Goal: Navigation & Orientation: Find specific page/section

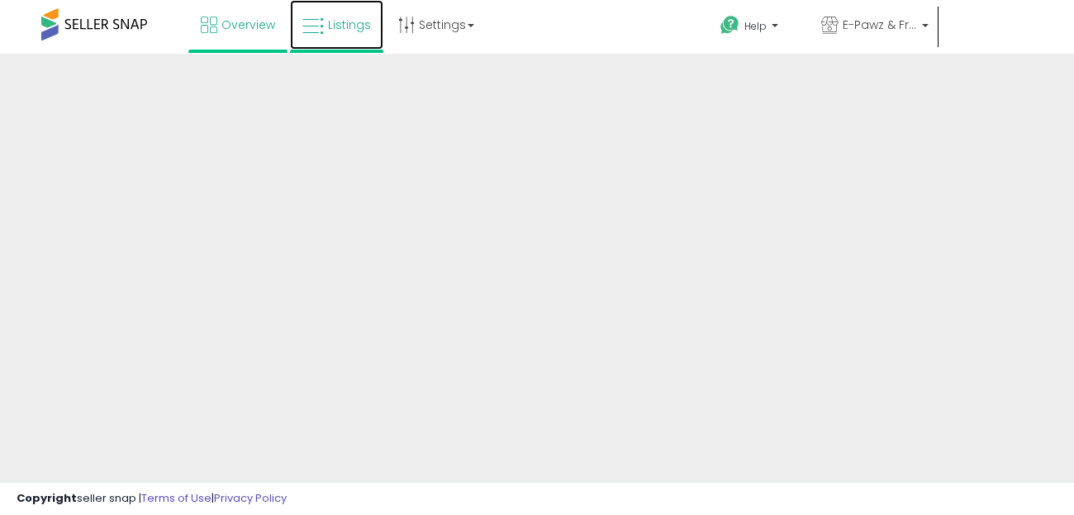
click at [357, 20] on span "Listings" at bounding box center [349, 25] width 43 height 17
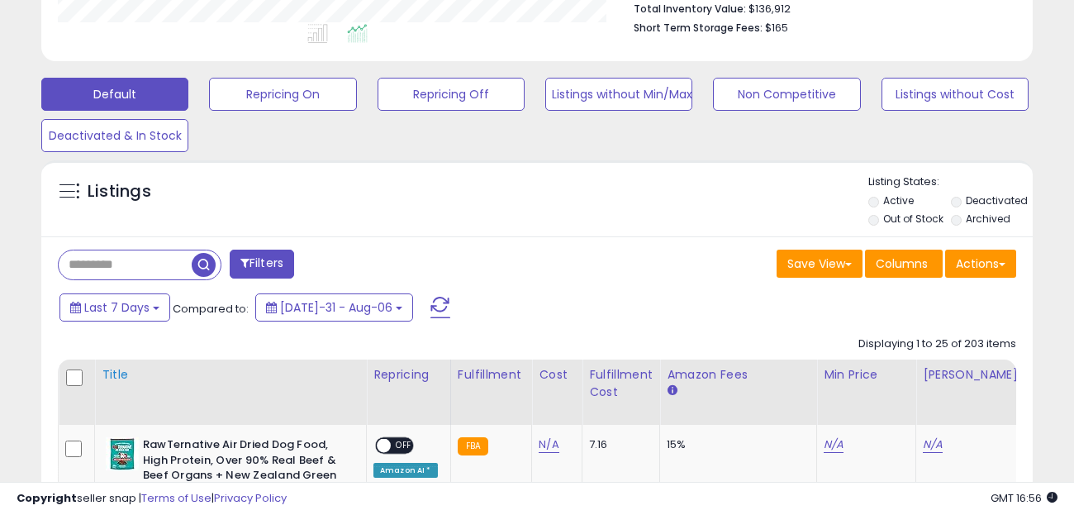
scroll to position [289, 0]
